Goal: Task Accomplishment & Management: Use online tool/utility

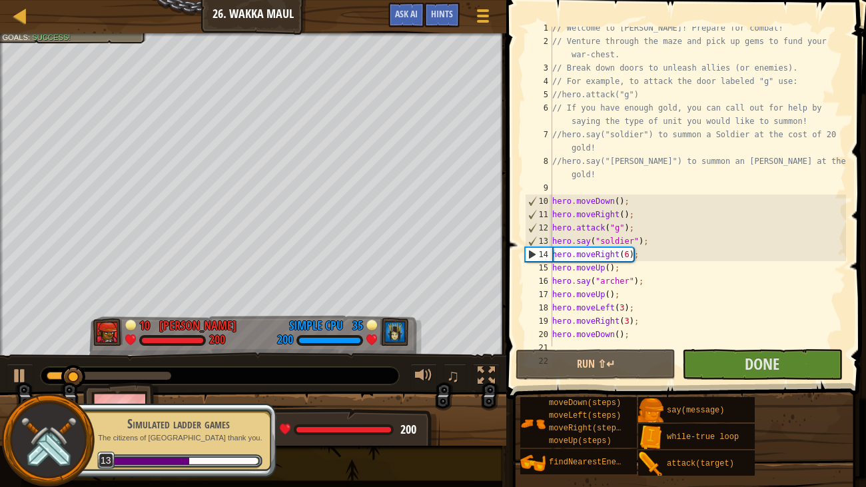
scroll to position [26, 0]
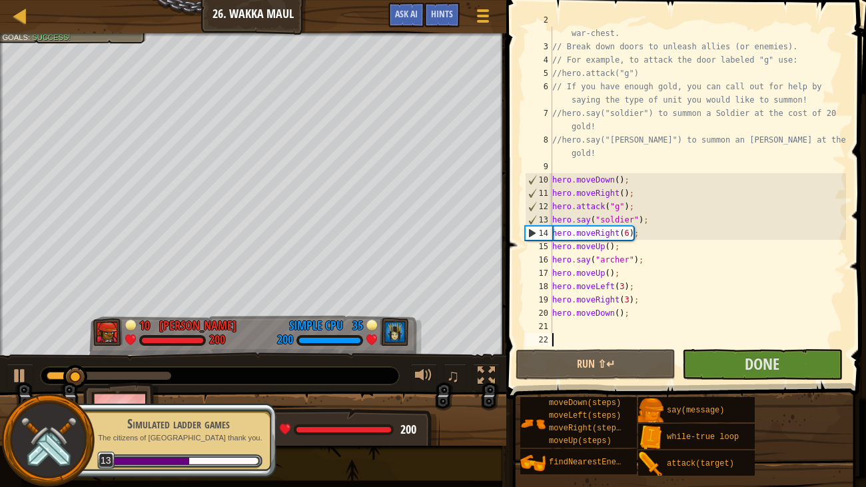
click at [557, 325] on div "// Venture through the maze and pick up gems to fund your war-chest. // Break d…" at bounding box center [698, 193] width 296 height 360
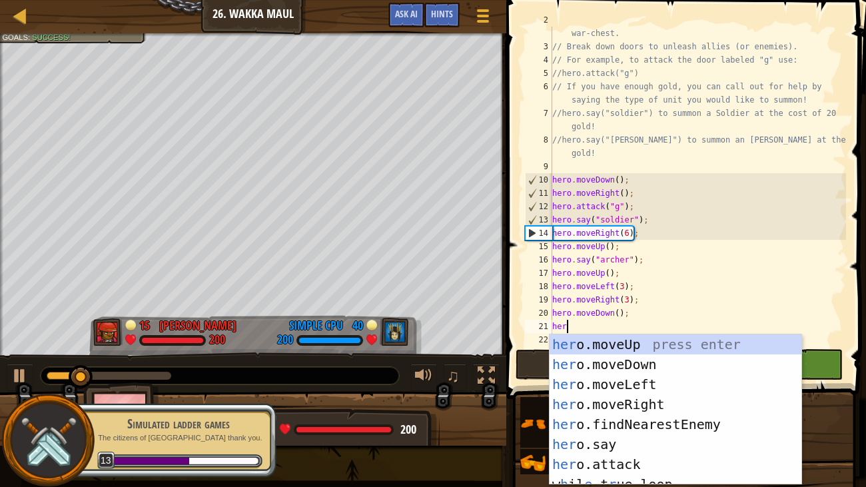
scroll to position [6, 0]
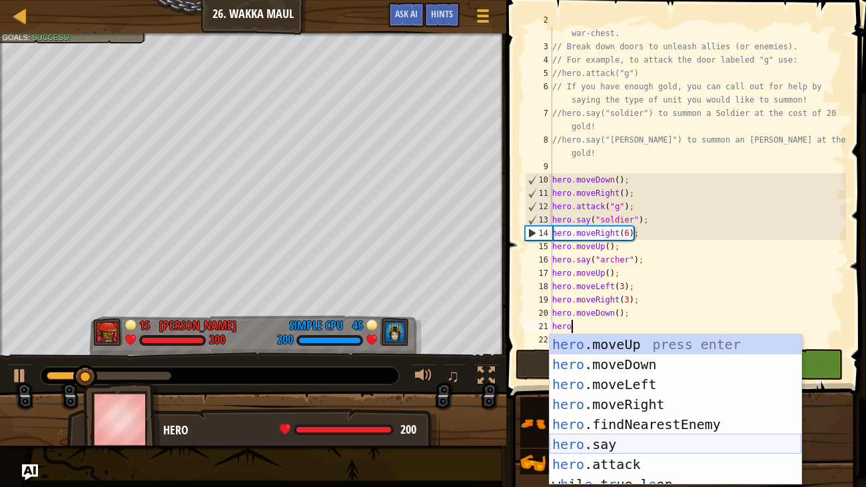
click at [662, 442] on div "hero .moveUp press enter hero .moveDown press enter hero .moveLeft press enter …" at bounding box center [676, 429] width 252 height 191
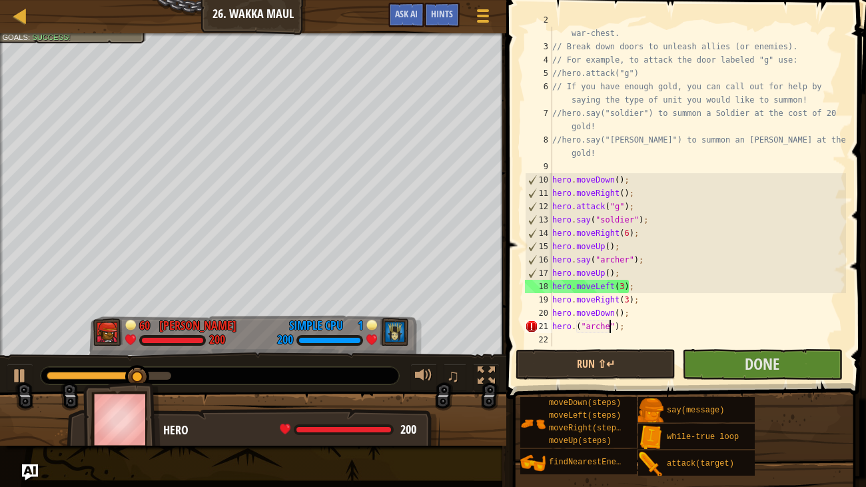
scroll to position [6, 5]
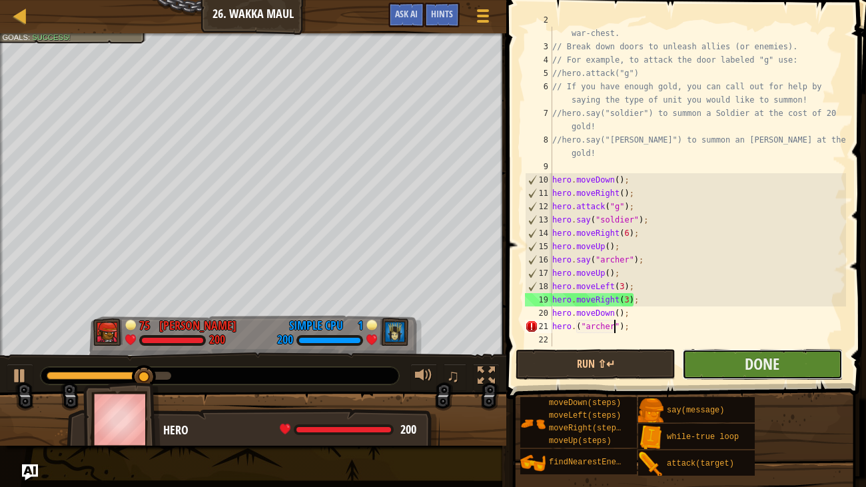
click at [729, 364] on button "Done" at bounding box center [762, 364] width 160 height 31
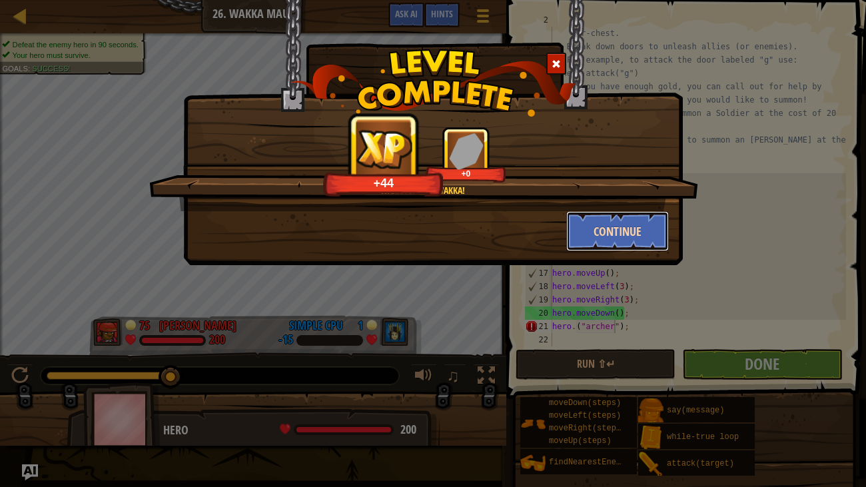
click at [620, 233] on button "Continue" at bounding box center [617, 231] width 103 height 40
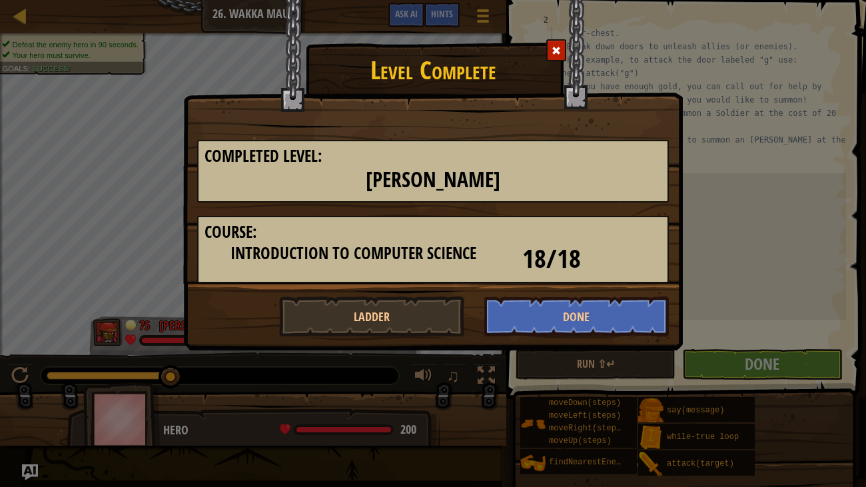
click at [553, 43] on div at bounding box center [556, 50] width 20 height 22
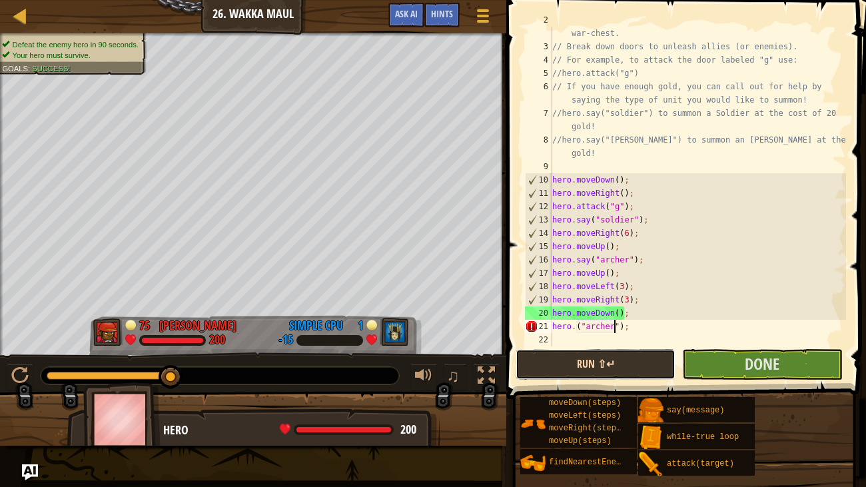
click at [568, 362] on button "Run ⇧↵" at bounding box center [596, 364] width 160 height 31
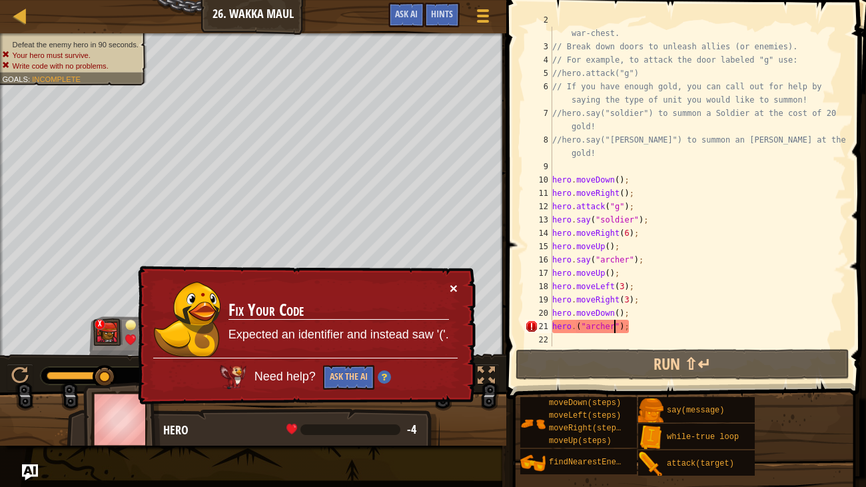
click at [452, 286] on button "×" at bounding box center [454, 288] width 8 height 14
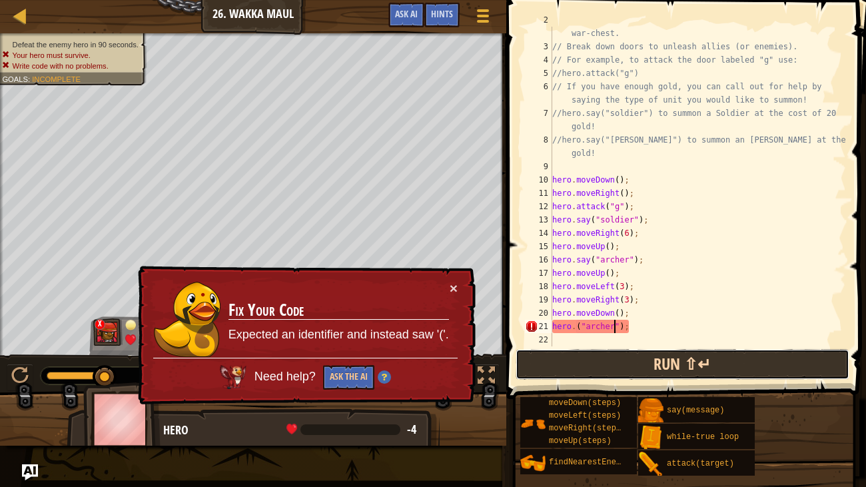
click at [554, 361] on button "Run ⇧↵" at bounding box center [683, 364] width 334 height 31
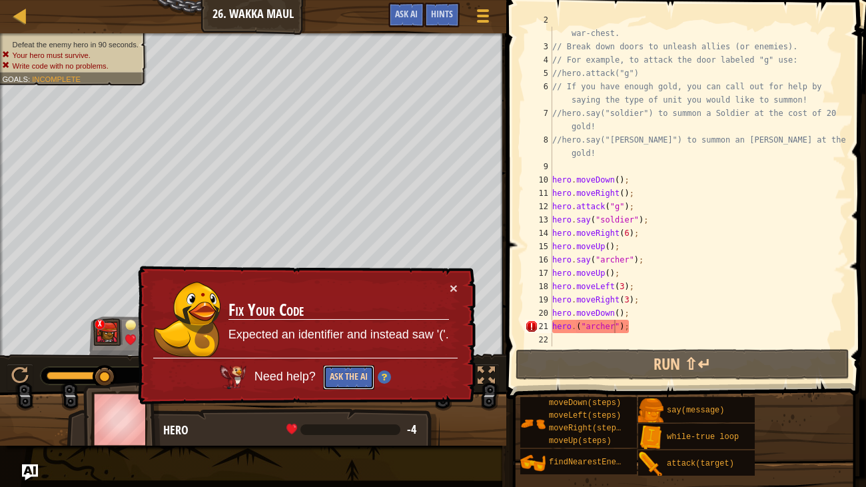
click at [340, 368] on button "Ask the AI" at bounding box center [348, 377] width 51 height 25
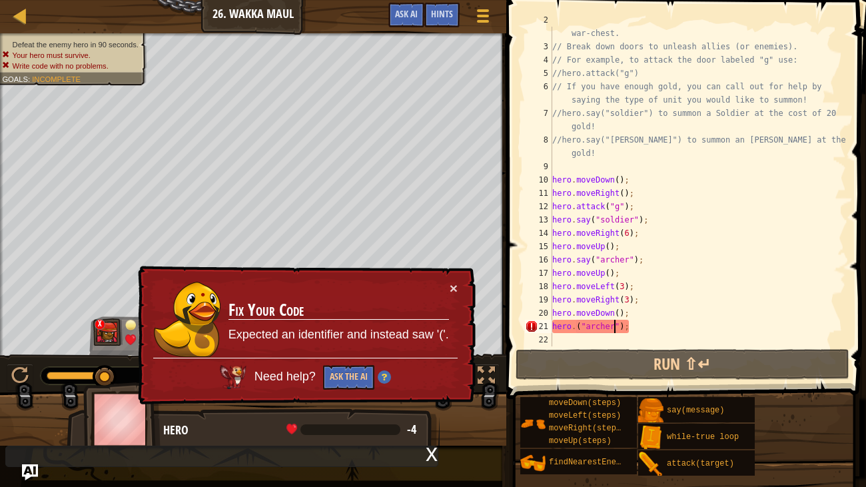
click at [572, 326] on div "// Venture through the maze and pick up gems to fund your war-chest. // Break d…" at bounding box center [698, 193] width 296 height 360
click at [580, 332] on div "// Venture through the maze and pick up gems to fund your war-chest. // Break d…" at bounding box center [698, 193] width 296 height 360
click at [576, 328] on div "// Venture through the maze and pick up gems to fund your war-chest. // Break d…" at bounding box center [698, 193] width 296 height 360
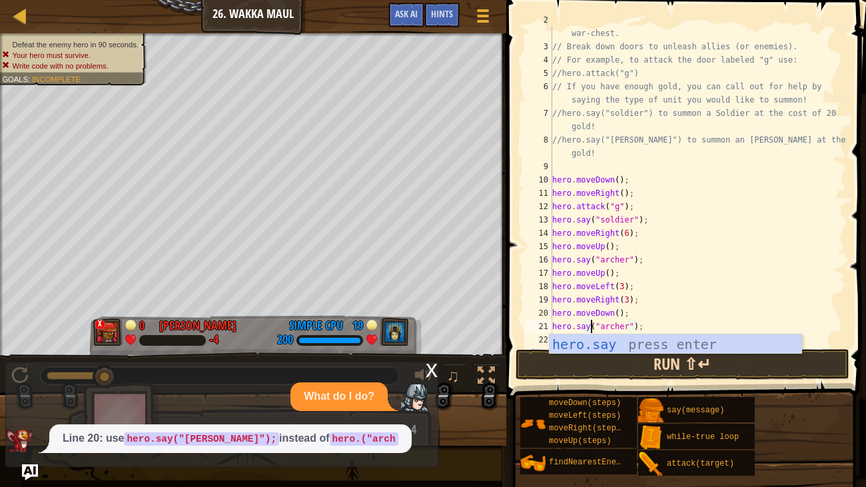
scroll to position [6, 3]
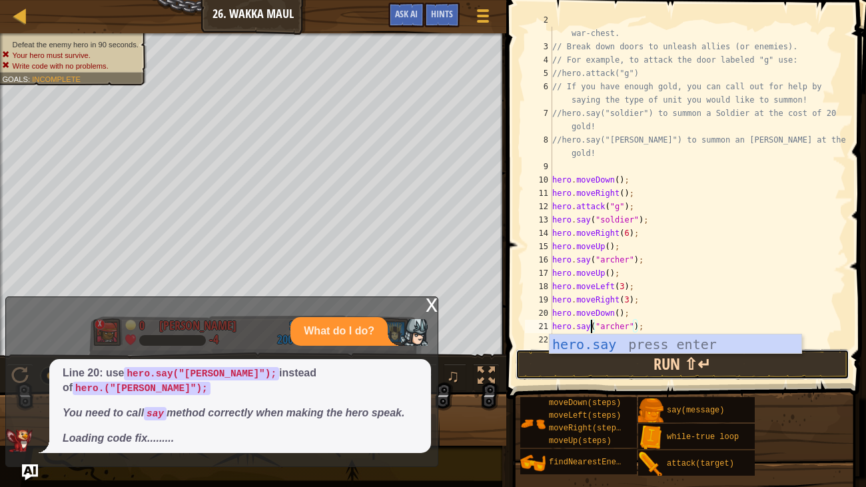
click at [639, 363] on button "Run ⇧↵" at bounding box center [683, 364] width 334 height 31
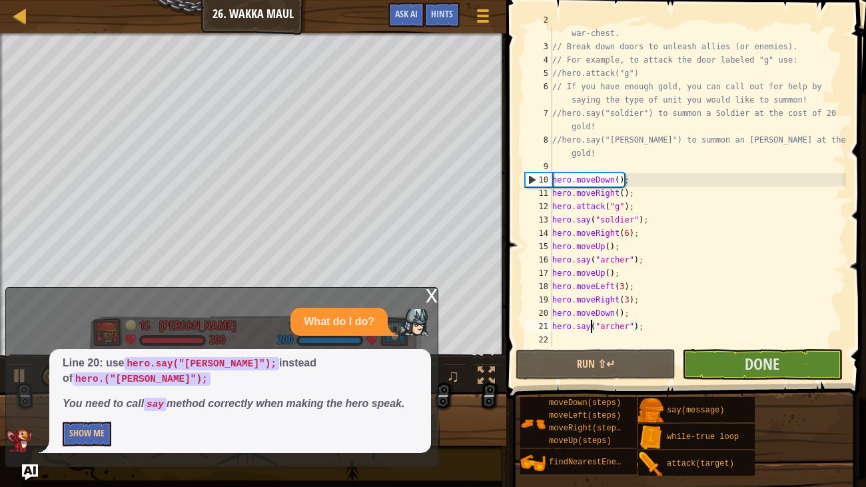
click at [432, 301] on div "x" at bounding box center [432, 294] width 12 height 13
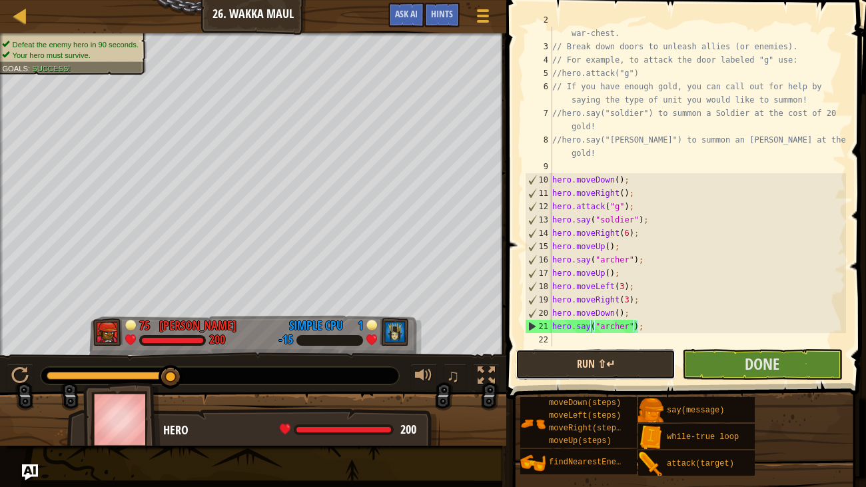
click at [634, 367] on button "Run ⇧↵" at bounding box center [596, 364] width 160 height 31
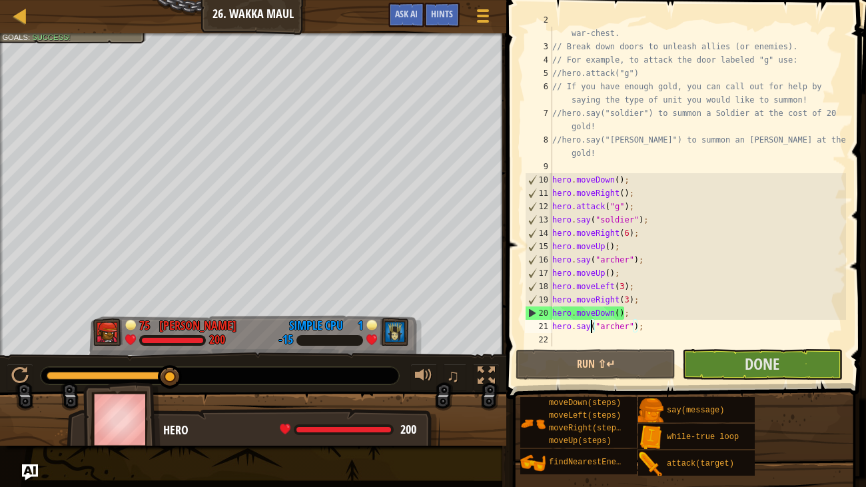
click at [624, 288] on div "// Venture through the maze and pick up gems to fund your war-chest. // Break d…" at bounding box center [698, 193] width 296 height 360
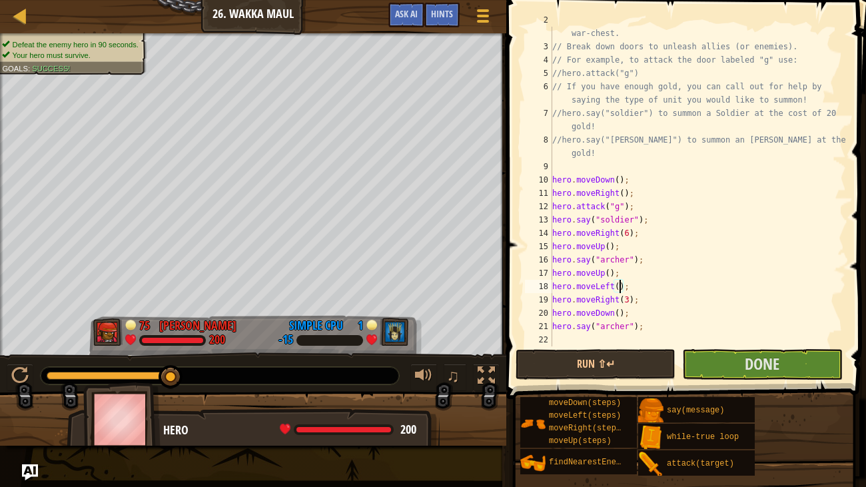
type textarea "hero.moveLeft(2);"
click at [642, 287] on div "// Venture through the maze and pick up gems to fund your war-chest. // Break d…" at bounding box center [698, 193] width 296 height 360
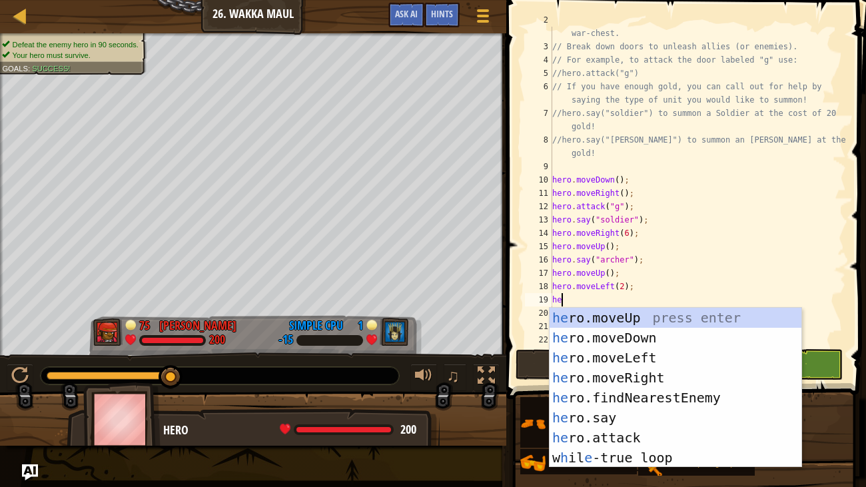
type textarea "her"
click at [645, 316] on div "her o.moveUp press enter her o.moveDown press enter her o.moveLeft press enter …" at bounding box center [676, 408] width 252 height 200
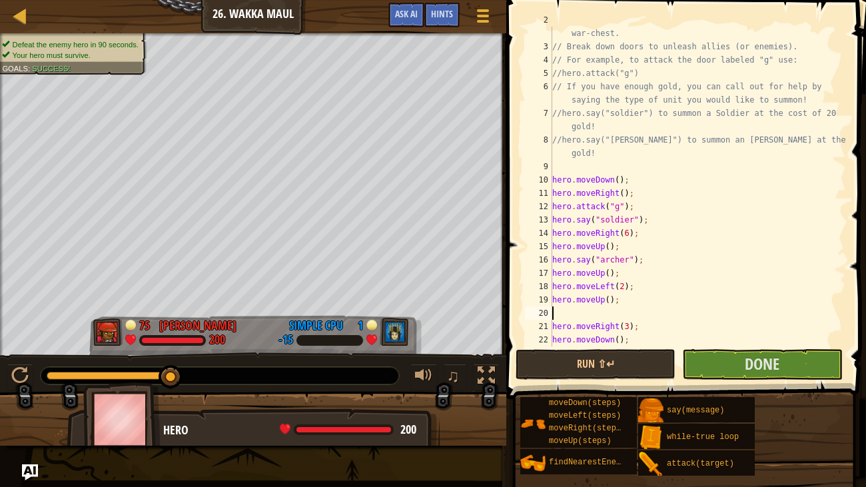
click at [608, 303] on div "// Venture through the maze and pick up gems to fund your war-chest. // Break d…" at bounding box center [698, 193] width 296 height 360
type textarea "hero.moveUp(2);"
click at [560, 316] on div "// Venture through the maze and pick up gems to fund your war-chest. // Break d…" at bounding box center [698, 193] width 296 height 360
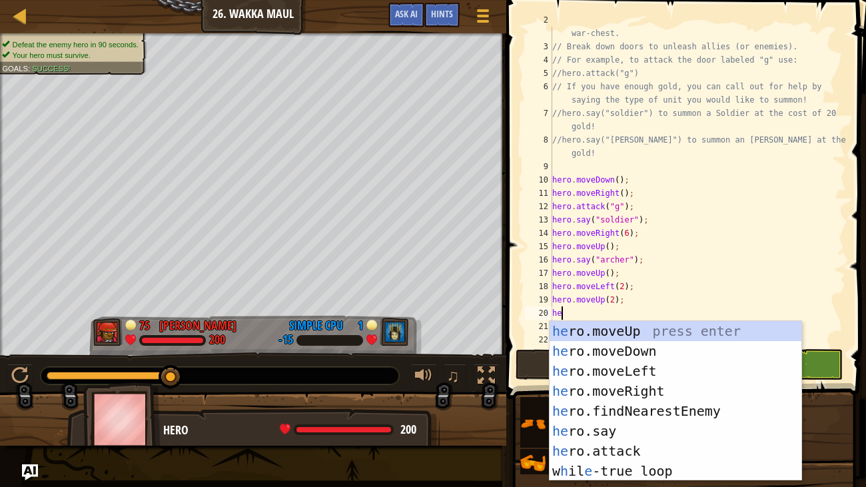
type textarea "her"
click at [602, 348] on div "her o.moveUp press enter her o.moveDown press enter her o.moveLeft press enter …" at bounding box center [676, 421] width 252 height 200
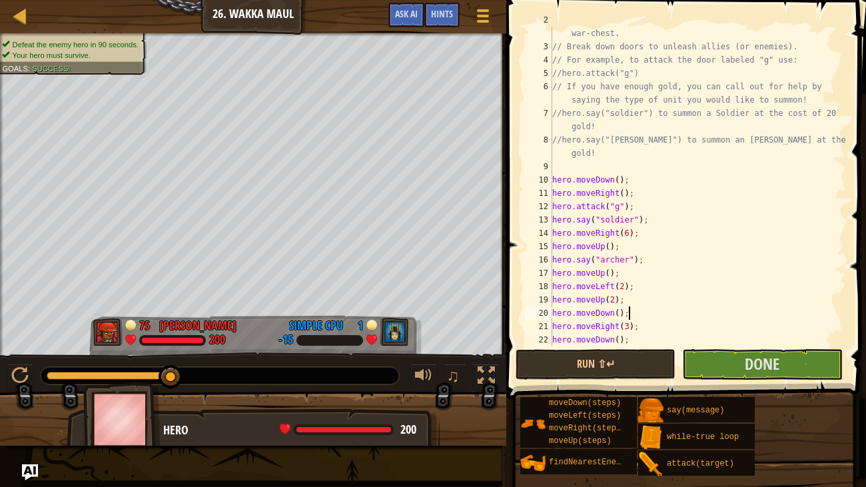
click at [630, 330] on div "// Venture through the maze and pick up gems to fund your war-chest. // Break d…" at bounding box center [698, 193] width 296 height 360
click at [622, 315] on div "// Venture through the maze and pick up gems to fund your war-chest. // Break d…" at bounding box center [698, 193] width 296 height 360
click at [618, 316] on div "// Venture through the maze and pick up gems to fund your war-chest. // Break d…" at bounding box center [698, 193] width 296 height 360
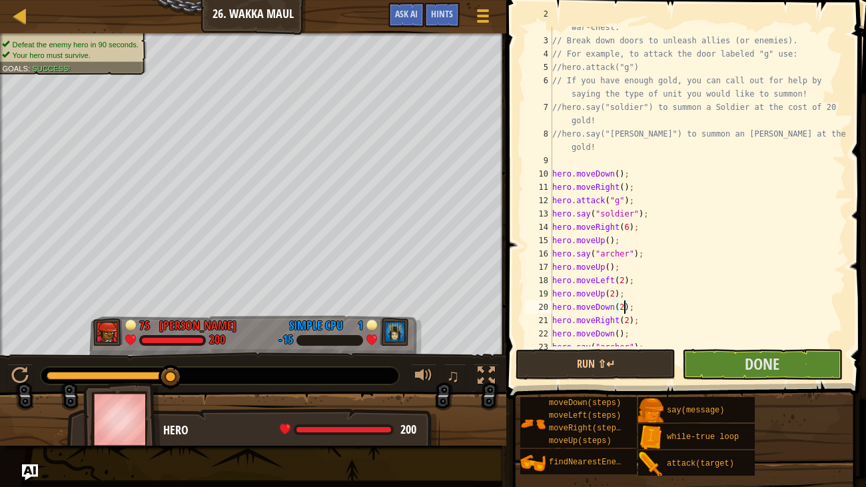
scroll to position [53, 0]
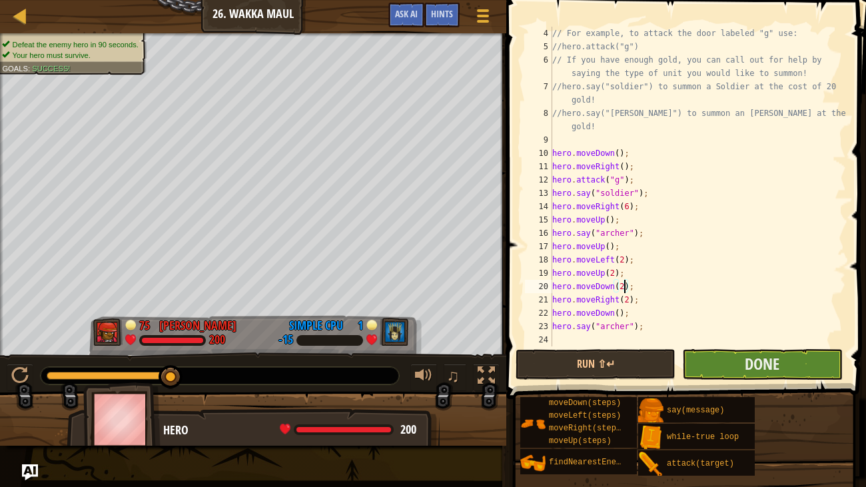
type textarea "hero.moveDown(2);"
click at [711, 362] on button "Done" at bounding box center [762, 364] width 160 height 31
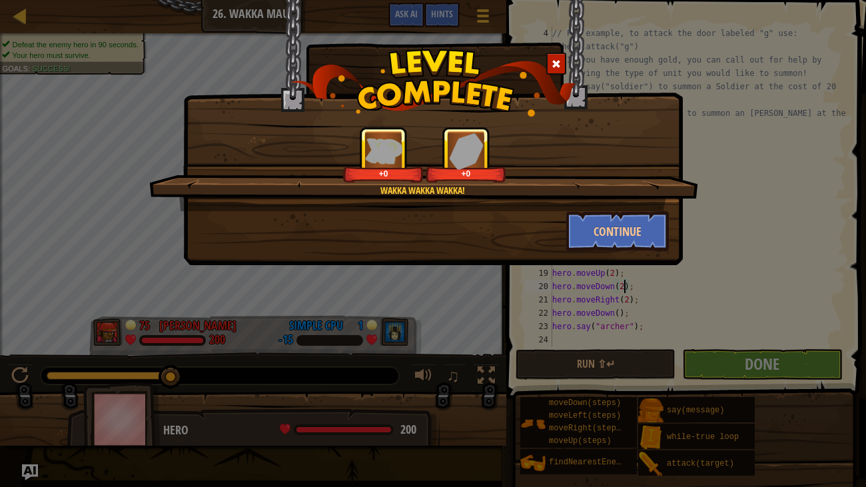
click at [556, 65] on span at bounding box center [556, 63] width 9 height 9
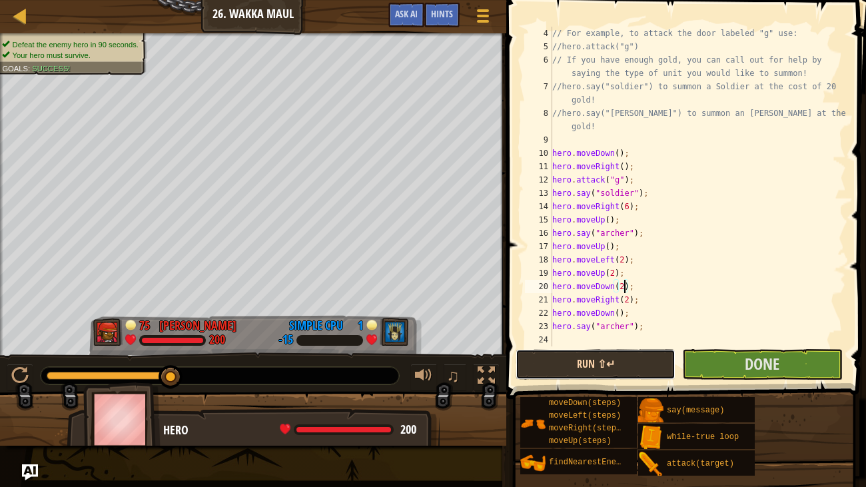
click at [586, 359] on button "Run ⇧↵" at bounding box center [596, 364] width 160 height 31
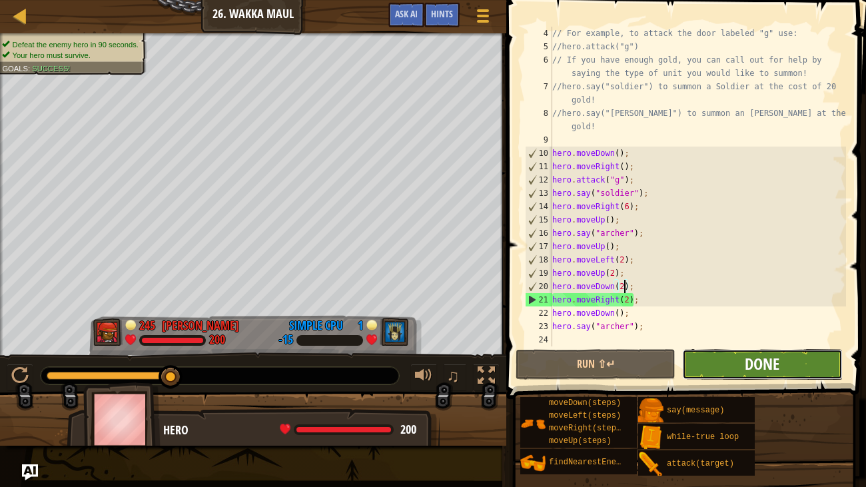
click at [745, 362] on span "Done" at bounding box center [762, 363] width 35 height 21
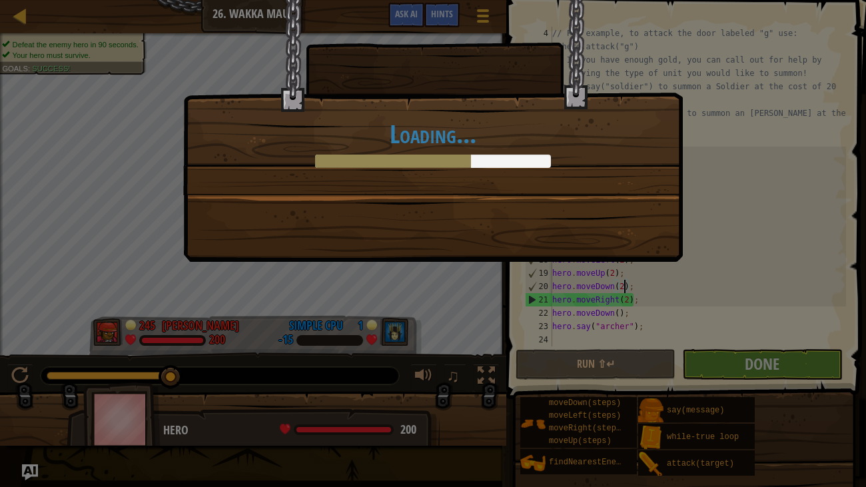
click at [465, 143] on h1 "Loading..." at bounding box center [433, 134] width 472 height 28
click at [623, 229] on div "Loading..." at bounding box center [433, 131] width 500 height 262
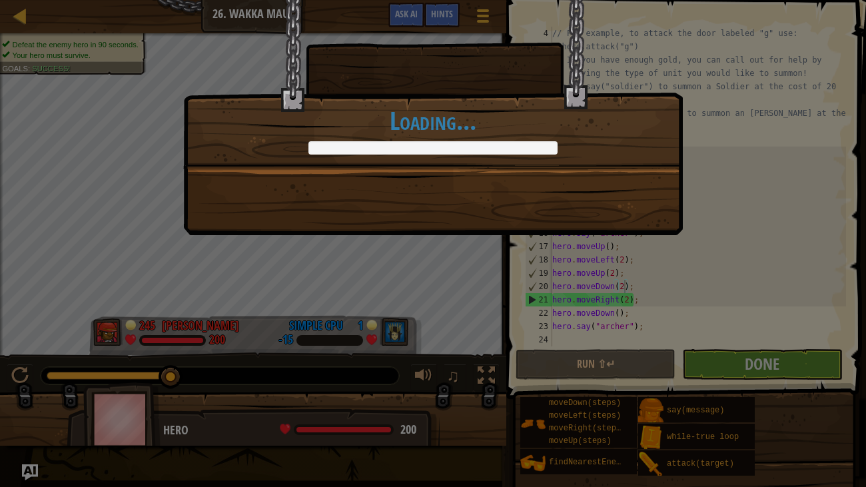
click at [430, 267] on div "Wakka wakka wakka! +45 +25 Continue Loading..." at bounding box center [433, 243] width 866 height 487
click at [420, 210] on div "Wakka wakka wakka! +45 +30 Continue Loading..." at bounding box center [433, 117] width 500 height 235
